Goal: Find specific page/section: Locate a particular part of the current website

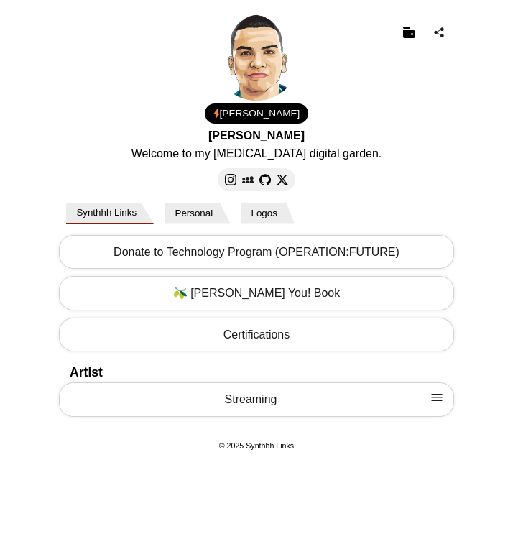
click at [36, 58] on body "[PERSON_NAME] Welcome to my [MEDICAL_DATA] digital garden. 1.00 USD Email Loadi…" at bounding box center [256, 234] width 513 height 468
click at [479, 121] on body "[PERSON_NAME] Welcome to my [MEDICAL_DATA] digital garden. 1.00 USD Email Loadi…" at bounding box center [256, 234] width 513 height 468
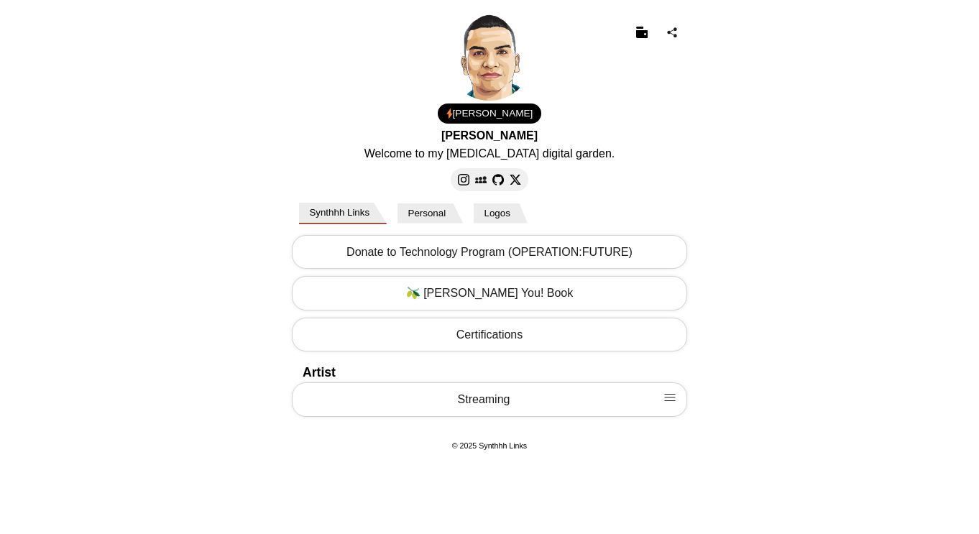
click at [158, 213] on body "[PERSON_NAME] Welcome to my [MEDICAL_DATA] digital garden. 1.00 USD Email Loadi…" at bounding box center [489, 234] width 979 height 468
drag, startPoint x: 545, startPoint y: 449, endPoint x: 436, endPoint y: 448, distance: 109.2
click at [436, 448] on footer "© 2025 Synthhh Links" at bounding box center [489, 445] width 402 height 14
copy small "© 2025 Synthhh Links"
click at [432, 211] on button "Personal" at bounding box center [429, 213] width 65 height 20
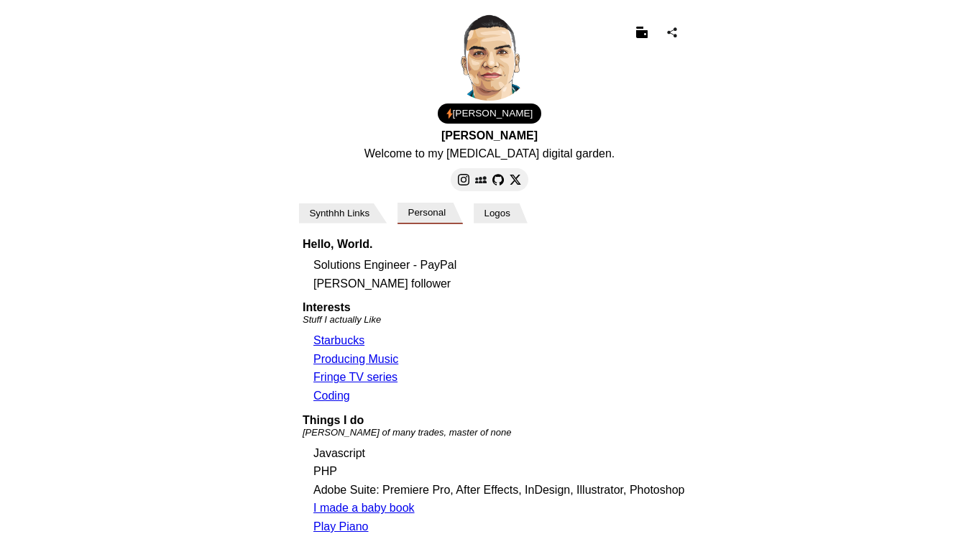
click at [353, 213] on button "Synthhh Links" at bounding box center [343, 213] width 88 height 20
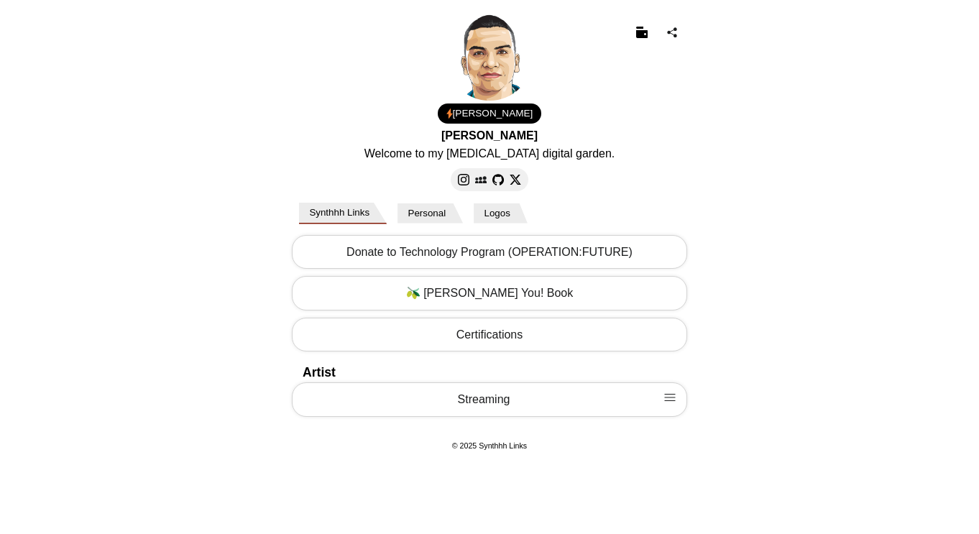
click at [918, 168] on body "[PERSON_NAME] Welcome to my [MEDICAL_DATA] digital garden. 1.00 USD Email Loadi…" at bounding box center [489, 234] width 979 height 468
click at [500, 447] on small "© 2025 Synthhh Links" at bounding box center [489, 445] width 75 height 9
copy body "© 2025 Synthhh Links"
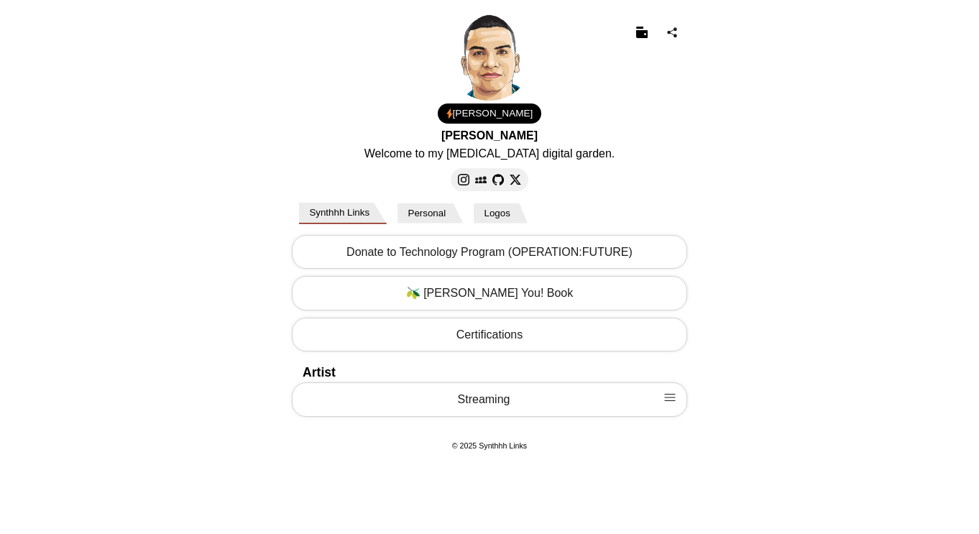
click at [851, 248] on body "[PERSON_NAME] Welcome to my [MEDICAL_DATA] digital garden. 1.00 USD Email Loadi…" at bounding box center [489, 234] width 979 height 468
click at [631, 29] on button at bounding box center [641, 33] width 23 height 23
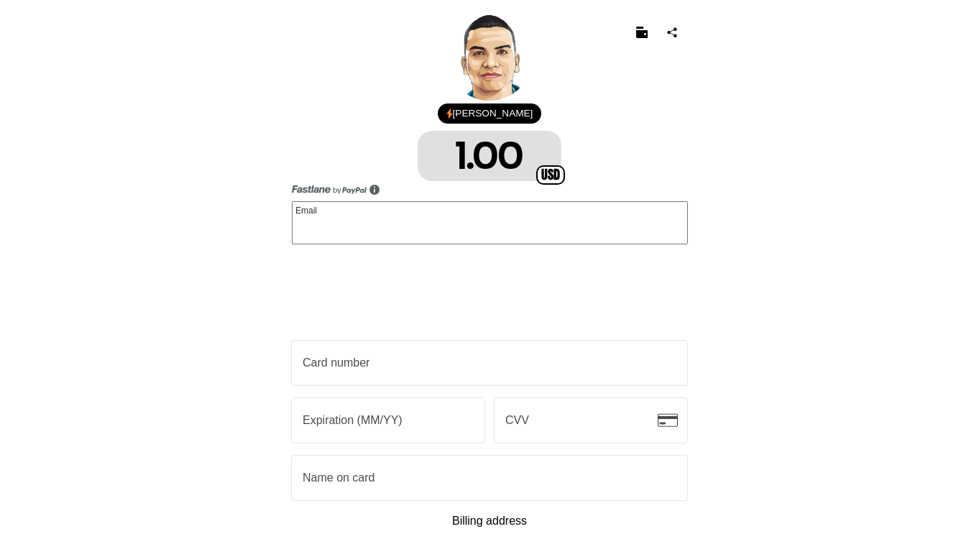
click at [636, 29] on img at bounding box center [641, 32] width 11 height 11
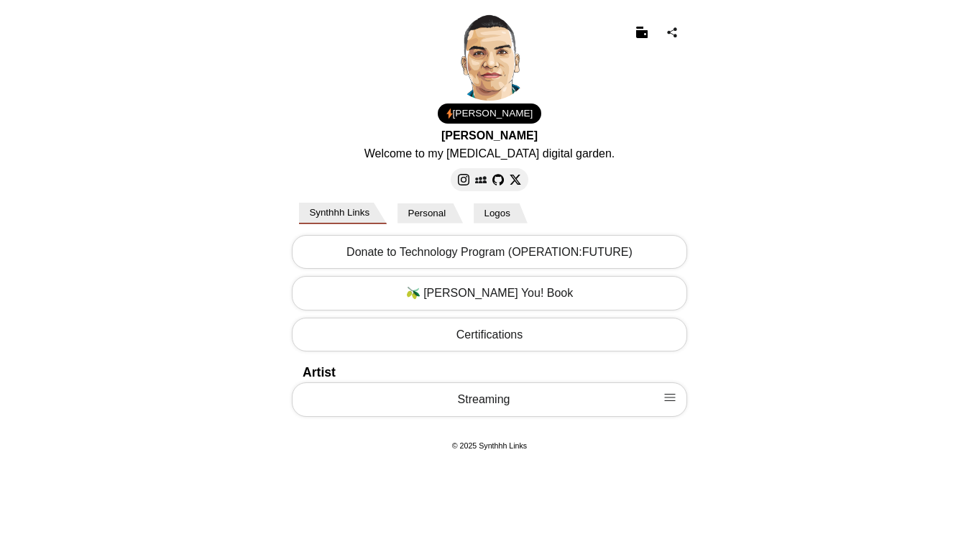
click at [638, 32] on img at bounding box center [641, 32] width 11 height 11
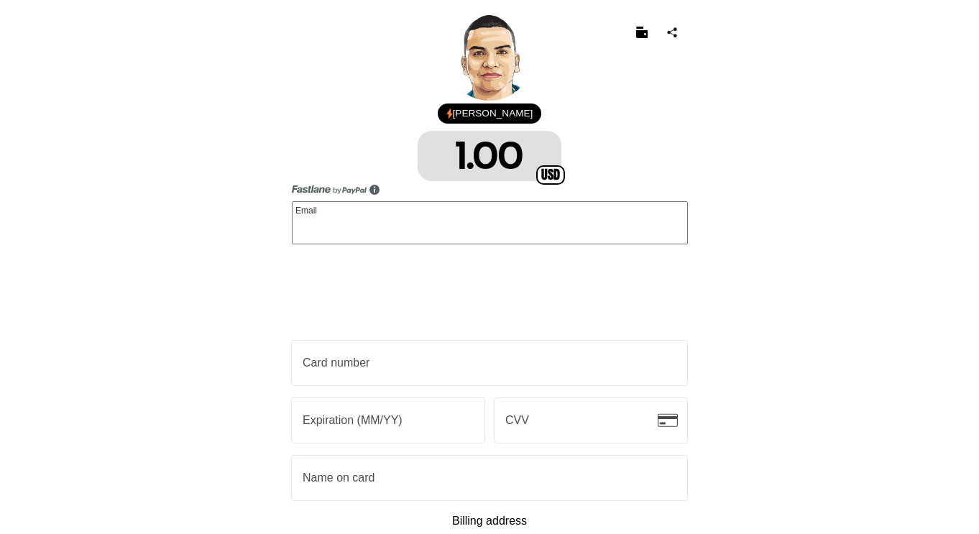
click at [638, 32] on img at bounding box center [641, 32] width 11 height 11
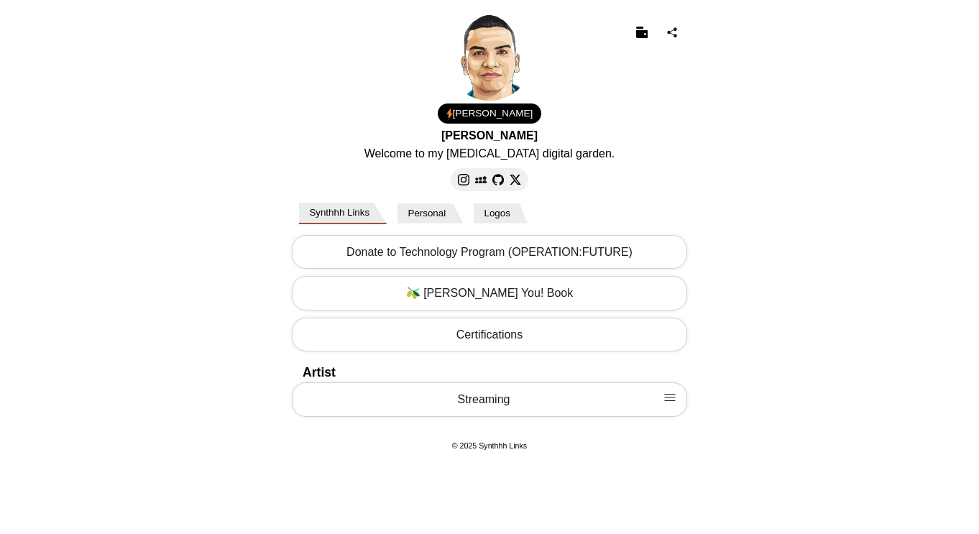
click at [611, 394] on link "Streaming" at bounding box center [489, 399] width 395 height 34
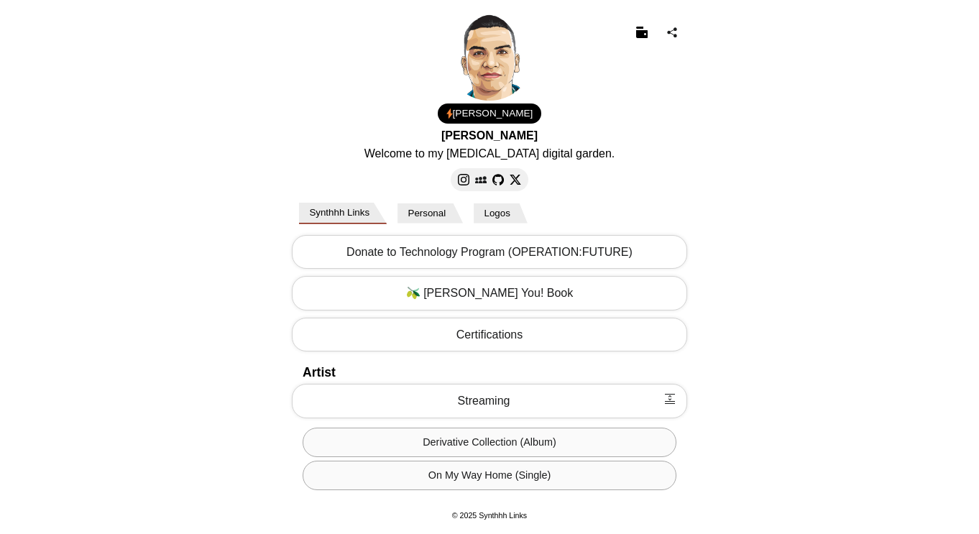
click at [611, 394] on link "Streaming" at bounding box center [489, 401] width 395 height 34
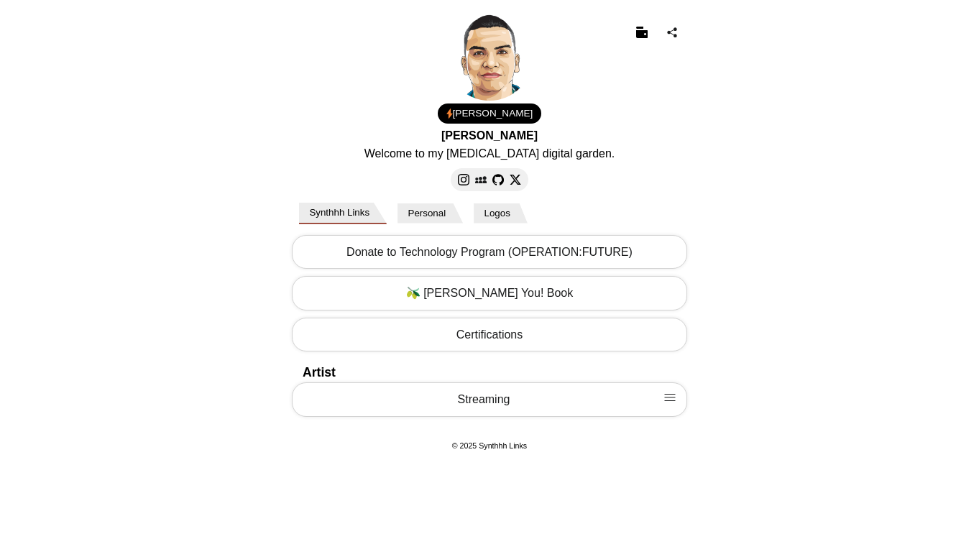
click at [429, 211] on button "Personal" at bounding box center [429, 213] width 65 height 20
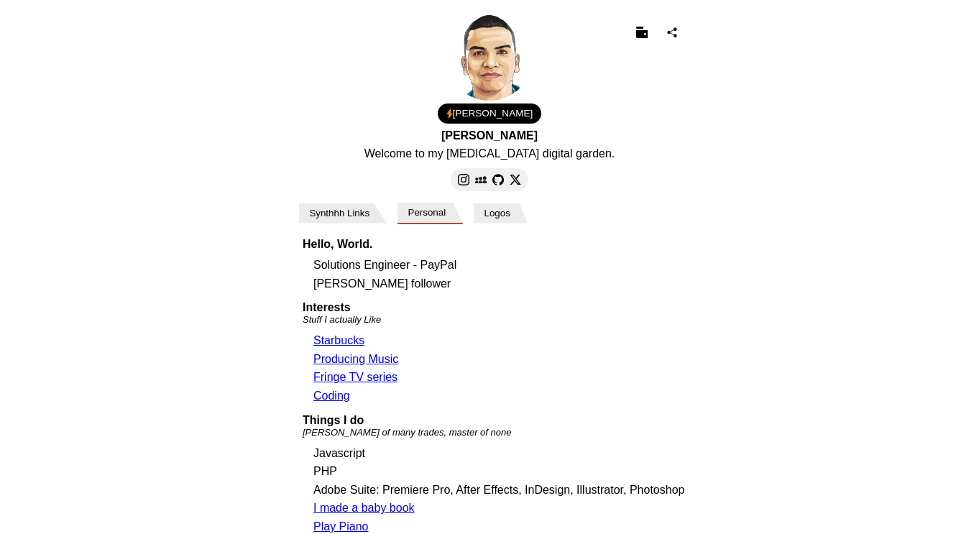
click at [509, 211] on button "Logos" at bounding box center [501, 213] width 54 height 20
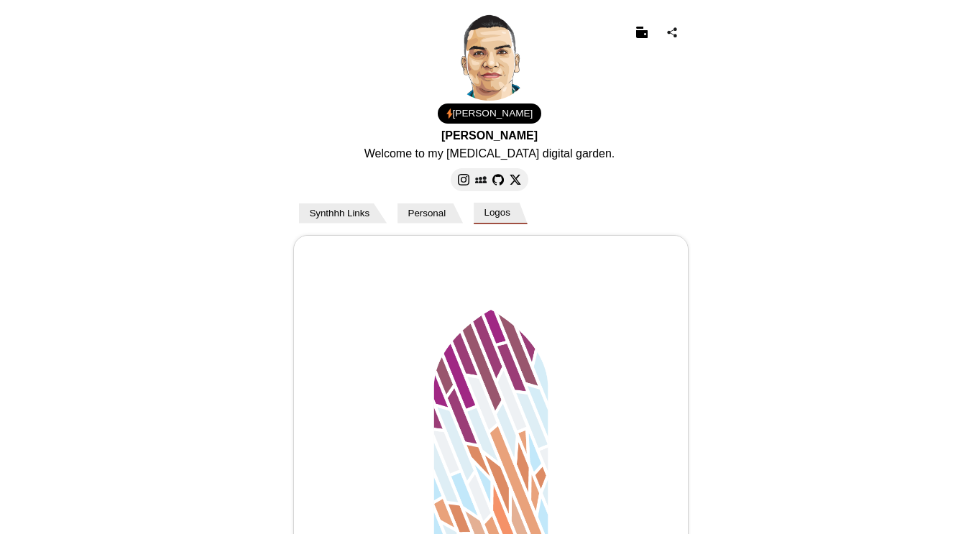
scroll to position [0, 805]
click at [389, 203] on div "Synthhh Links Personal Logos" at bounding box center [494, 214] width 391 height 22
click at [406, 206] on button "Personal" at bounding box center [429, 213] width 65 height 20
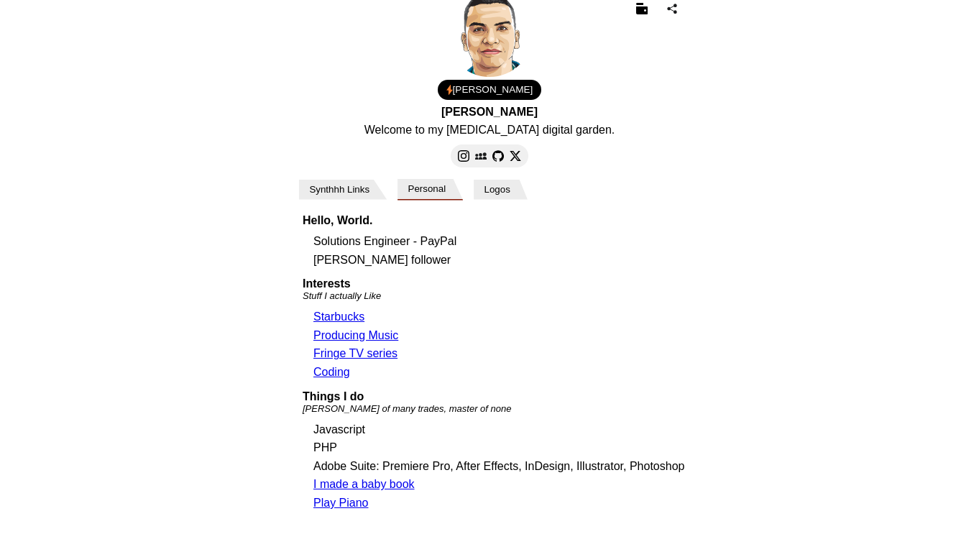
scroll to position [0, 0]
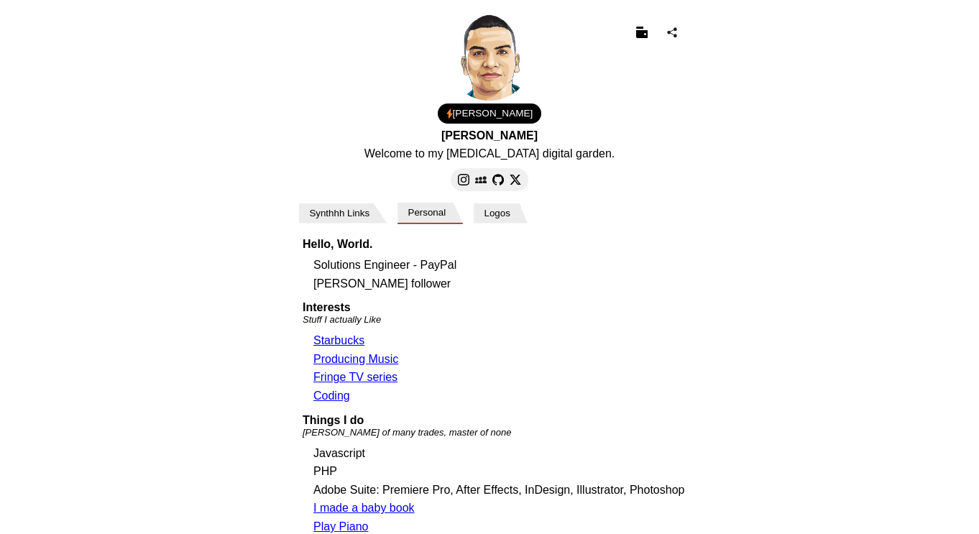
click at [635, 32] on button at bounding box center [641, 33] width 23 height 23
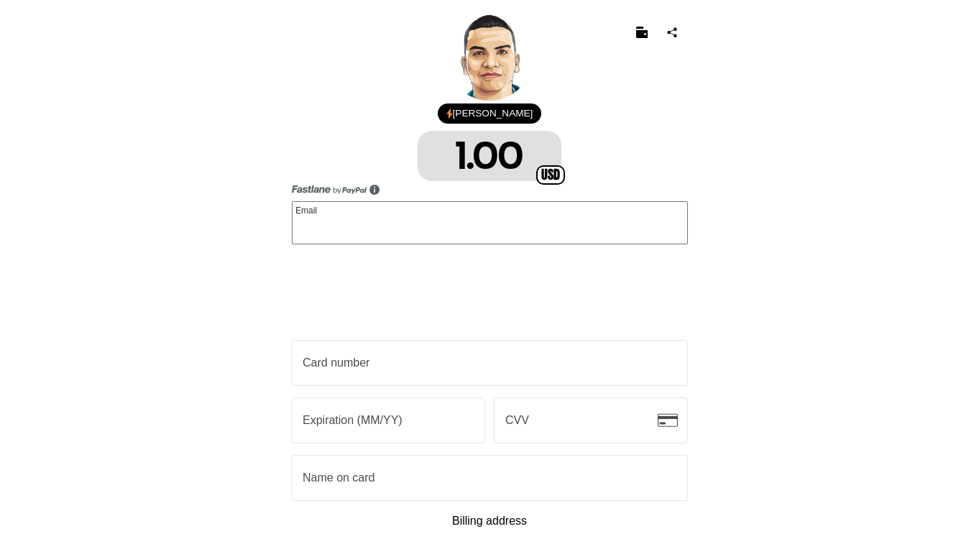
click at [652, 33] on button at bounding box center [641, 33] width 23 height 23
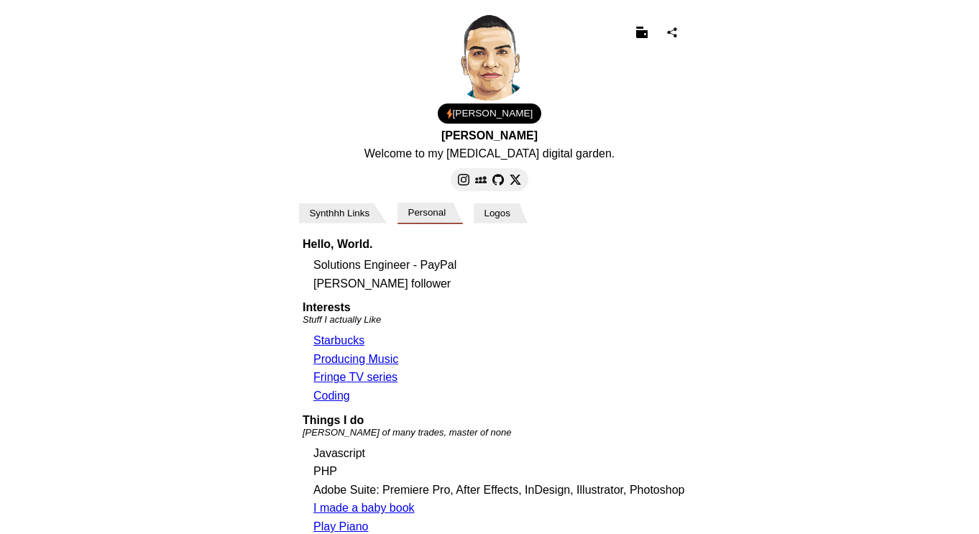
click at [74, 152] on body "[PERSON_NAME] Welcome to my [MEDICAL_DATA] digital garden. 1.00 USD Email Loadi…" at bounding box center [489, 292] width 979 height 585
click at [235, 300] on body "[PERSON_NAME] Welcome to my [MEDICAL_DATA] digital garden. 1.00 USD Email Loadi…" at bounding box center [489, 292] width 979 height 585
